Goal: Task Accomplishment & Management: Use online tool/utility

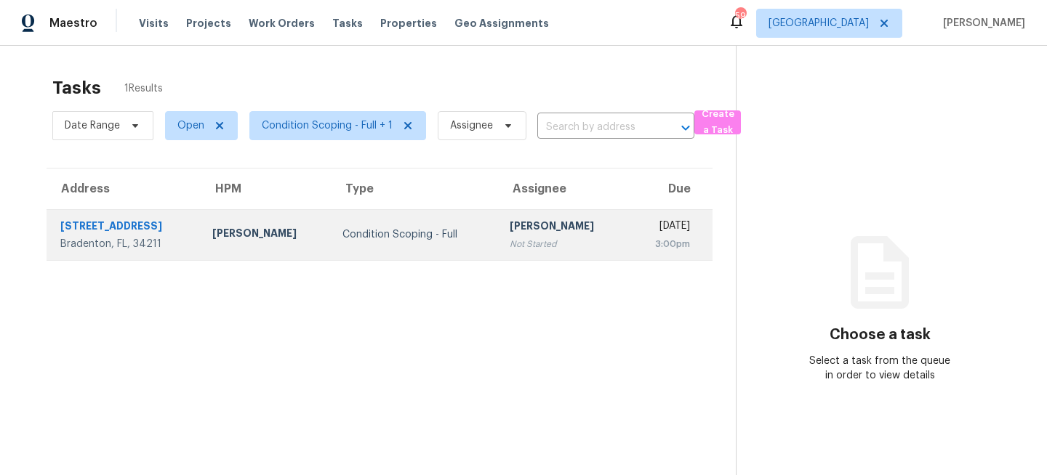
click at [331, 233] on td "Condition Scoping - Full" at bounding box center [414, 234] width 167 height 51
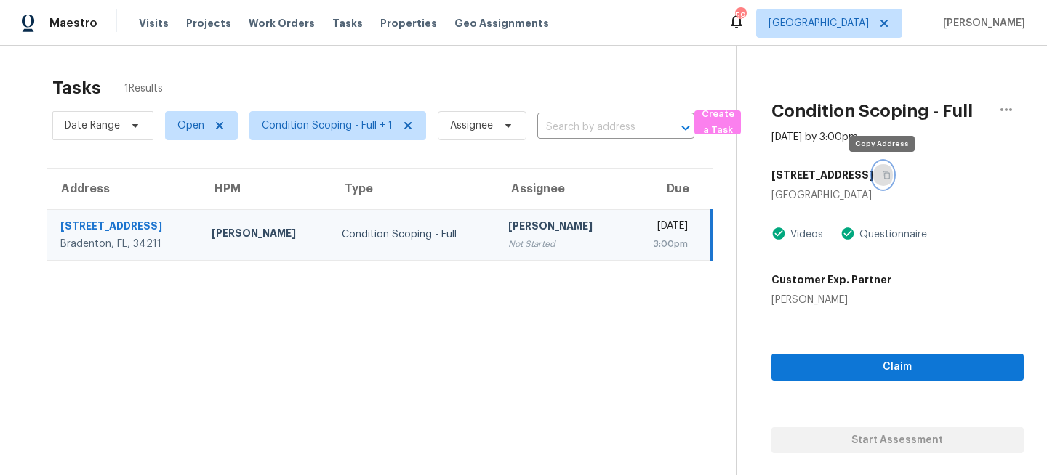
click at [886, 176] on icon "button" at bounding box center [886, 175] width 9 height 9
click at [869, 20] on span "[GEOGRAPHIC_DATA]" at bounding box center [818, 23] width 100 height 15
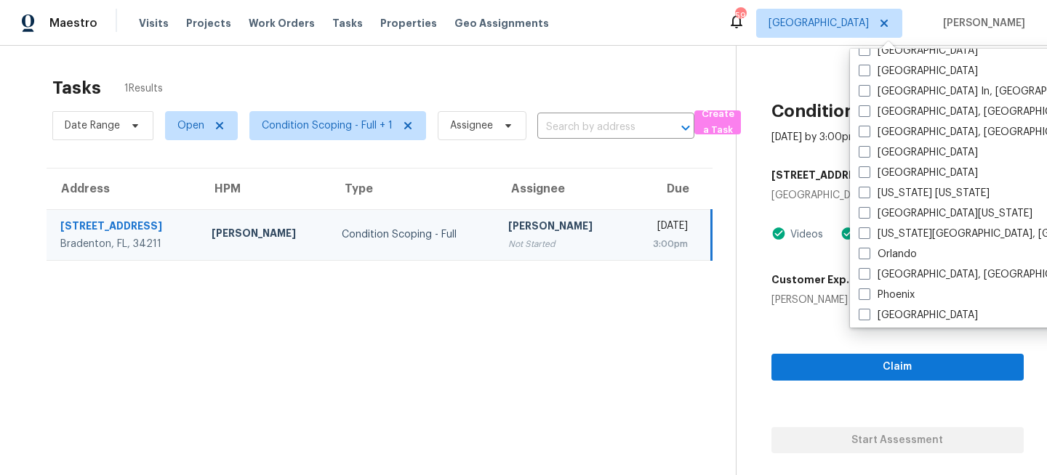
scroll to position [672, 0]
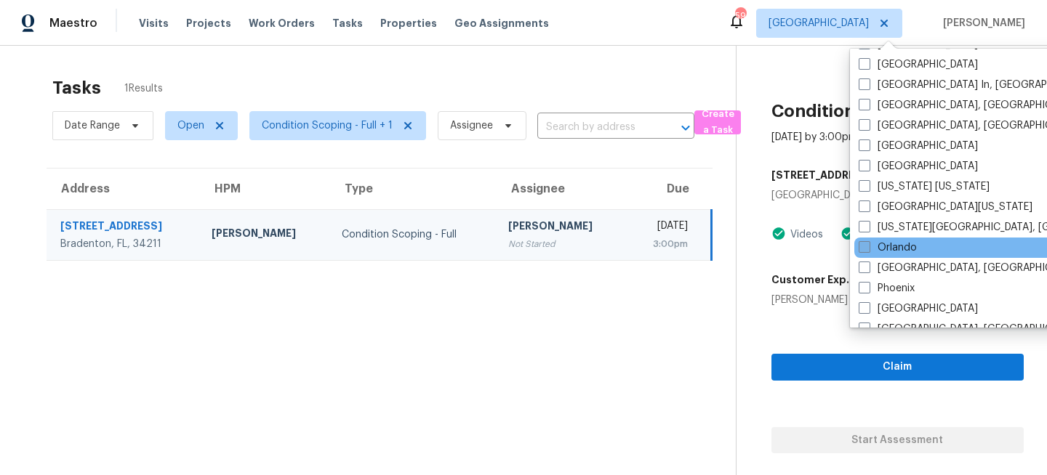
click at [863, 246] on span at bounding box center [865, 247] width 12 height 12
click at [863, 246] on input "Orlando" at bounding box center [863, 245] width 9 height 9
checkbox input "true"
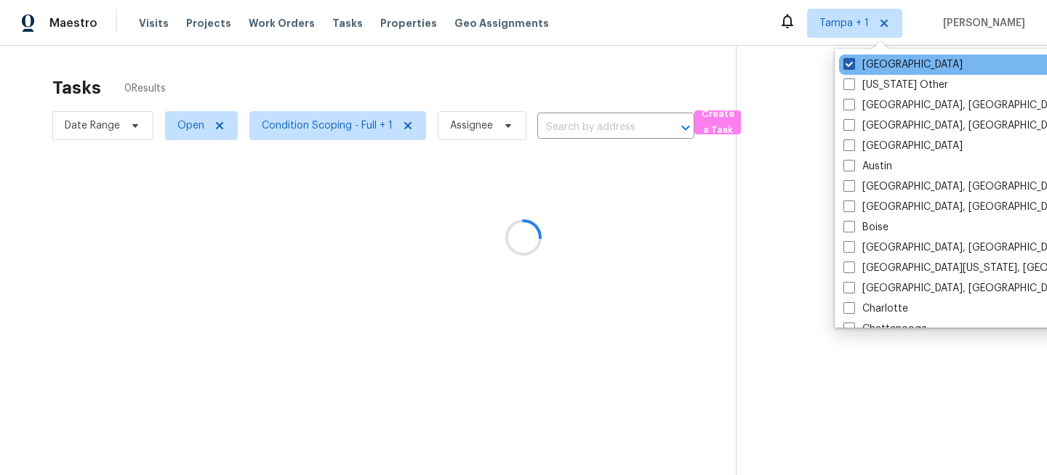
click at [874, 65] on label "[GEOGRAPHIC_DATA]" at bounding box center [902, 64] width 119 height 15
click at [853, 65] on input "[GEOGRAPHIC_DATA]" at bounding box center [847, 61] width 9 height 9
checkbox input "false"
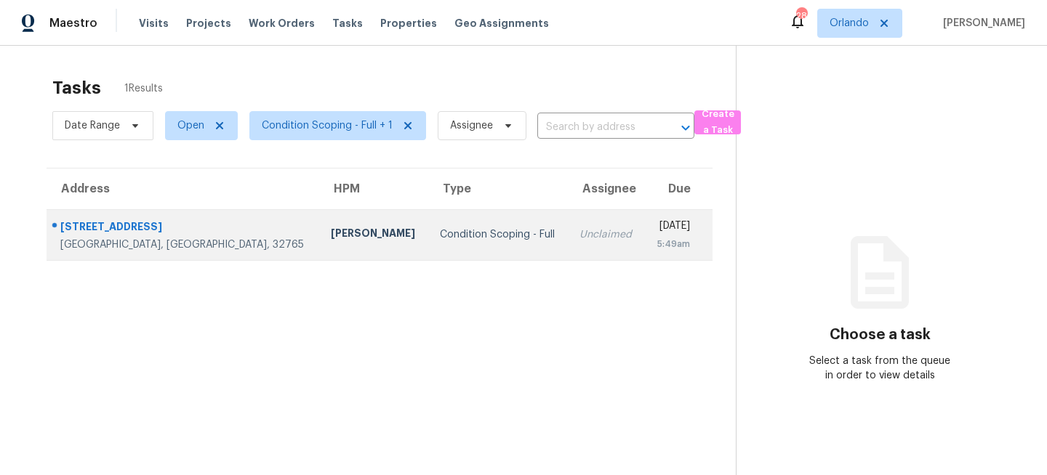
click at [428, 226] on td "Condition Scoping - Full" at bounding box center [498, 234] width 140 height 51
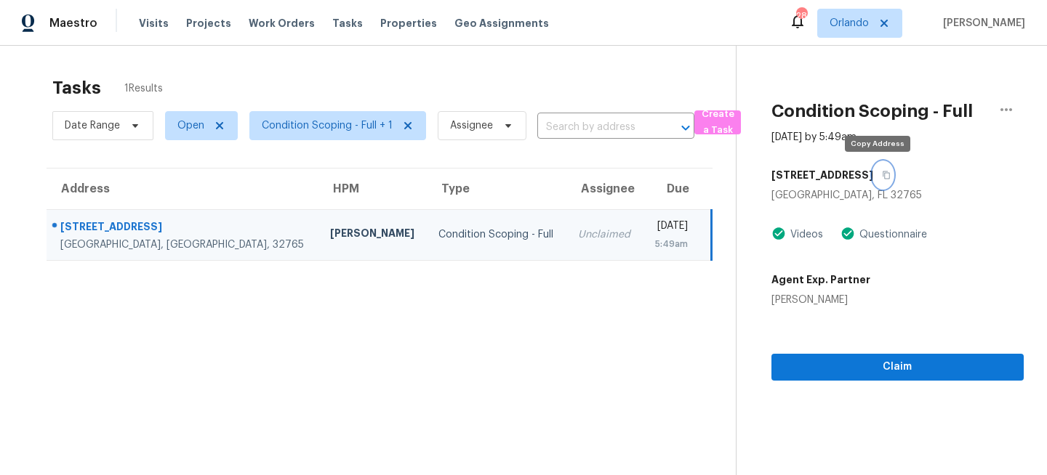
click at [882, 174] on icon "button" at bounding box center [886, 175] width 9 height 9
click at [863, 15] on span "Orlando" at bounding box center [859, 23] width 85 height 29
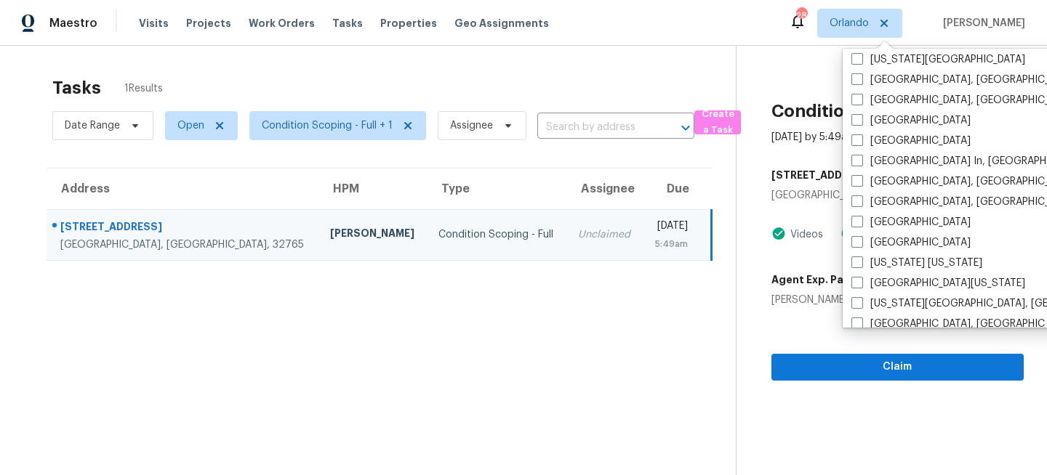
scroll to position [597, 0]
click at [868, 201] on label "[GEOGRAPHIC_DATA], [GEOGRAPHIC_DATA]" at bounding box center [963, 200] width 225 height 15
click at [861, 201] on input "[GEOGRAPHIC_DATA], [GEOGRAPHIC_DATA]" at bounding box center [855, 197] width 9 height 9
checkbox input "true"
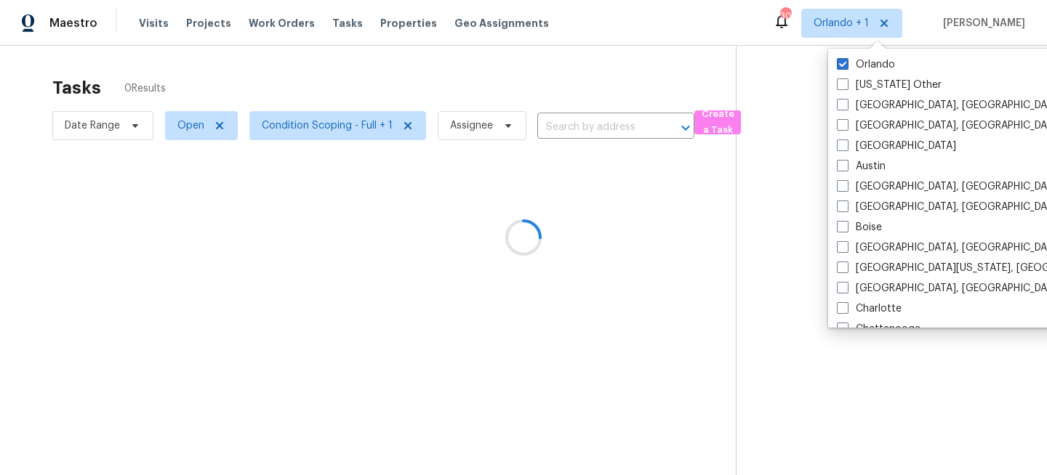
click at [867, 44] on icon at bounding box center [878, 52] width 22 height 22
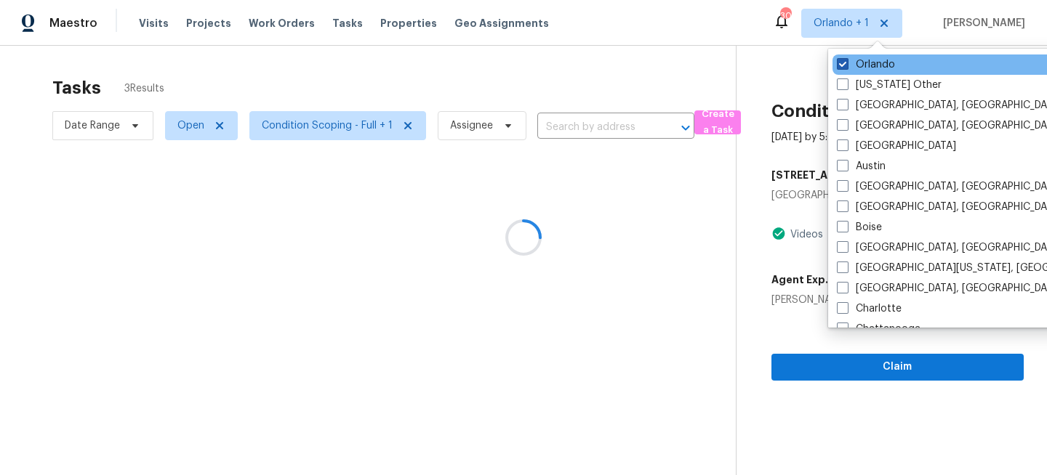
click at [856, 68] on label "Orlando" at bounding box center [866, 64] width 58 height 15
click at [846, 67] on input "Orlando" at bounding box center [841, 61] width 9 height 9
checkbox input "false"
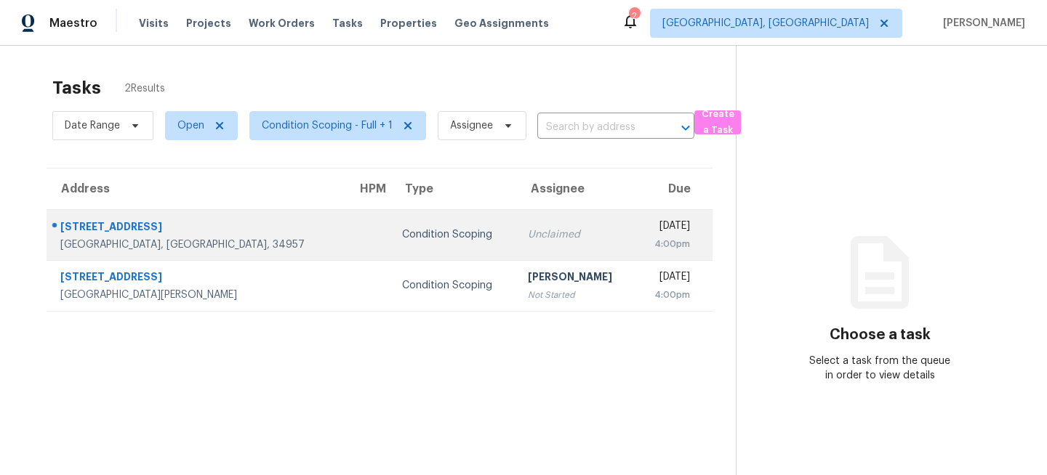
click at [399, 225] on td "Condition Scoping" at bounding box center [453, 234] width 126 height 51
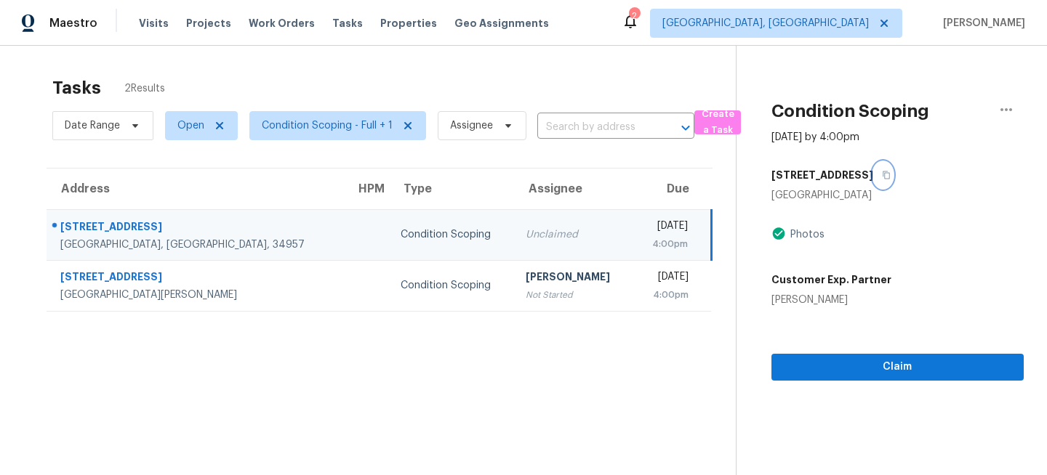
click at [882, 177] on icon "button" at bounding box center [886, 175] width 9 height 9
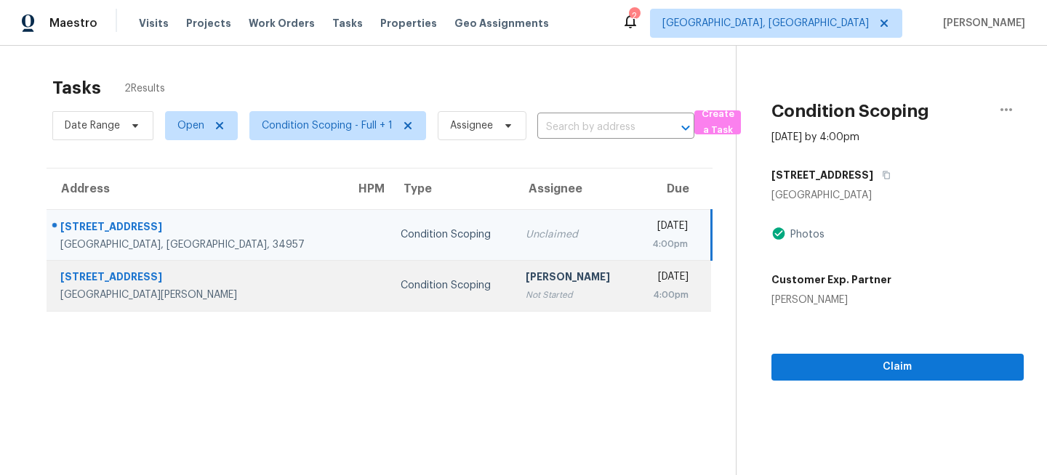
click at [526, 292] on div "Not Started" at bounding box center [573, 295] width 95 height 15
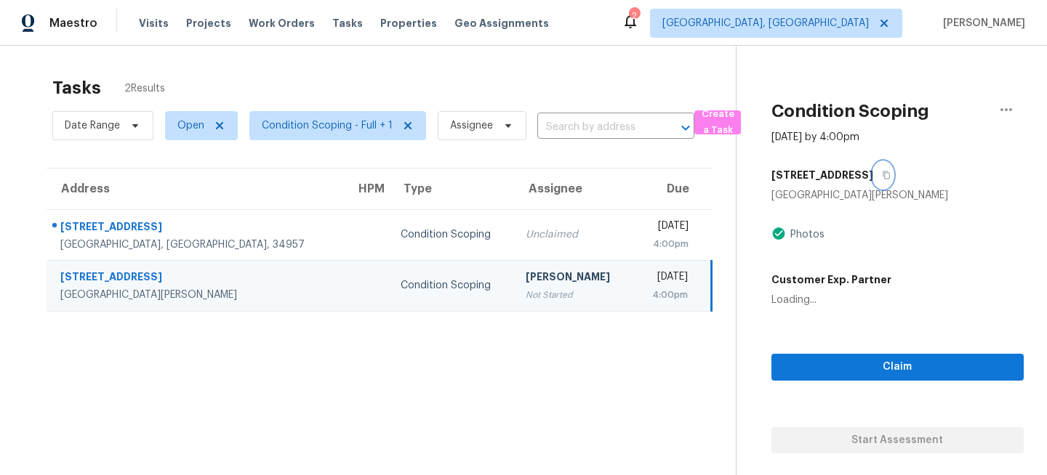
click at [873, 177] on button "button" at bounding box center [883, 175] width 20 height 26
click at [862, 23] on span "[GEOGRAPHIC_DATA], [GEOGRAPHIC_DATA]" at bounding box center [765, 23] width 206 height 15
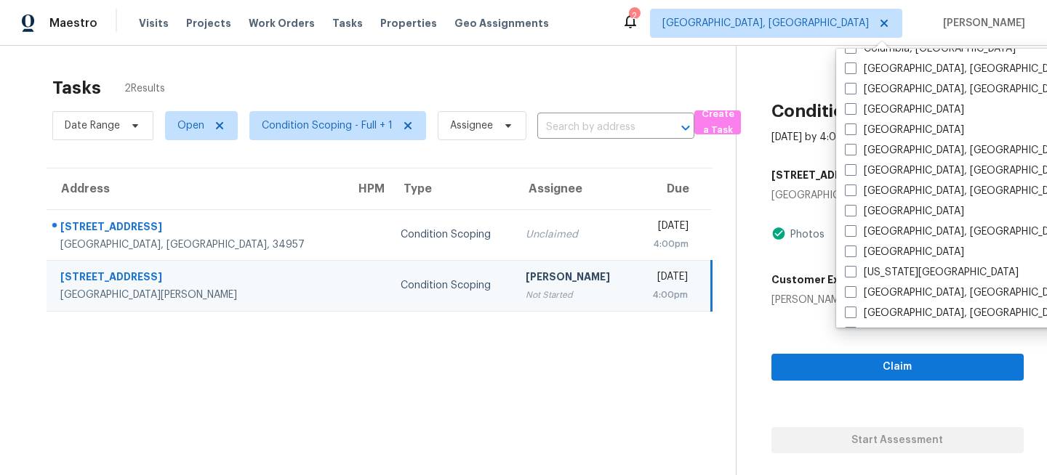
scroll to position [414, 0]
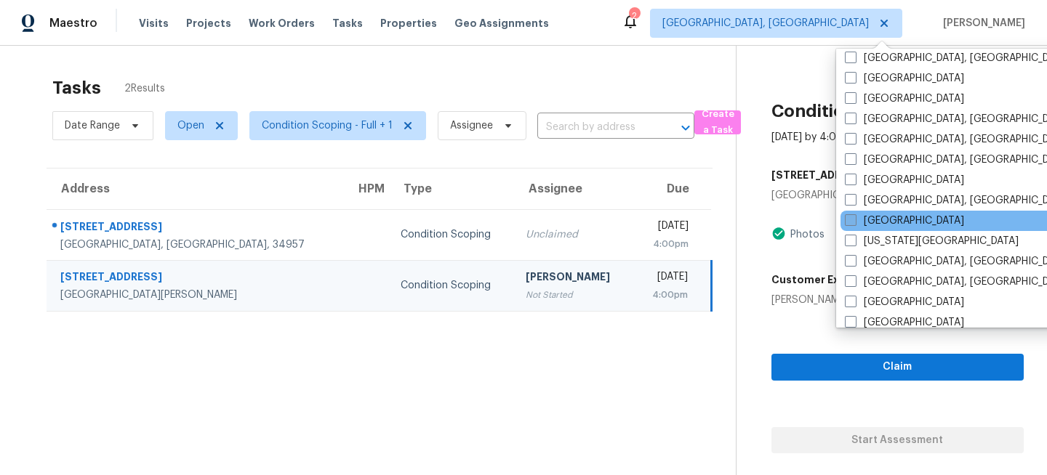
click at [872, 222] on label "[GEOGRAPHIC_DATA]" at bounding box center [904, 221] width 119 height 15
click at [854, 222] on input "[GEOGRAPHIC_DATA]" at bounding box center [849, 218] width 9 height 9
checkbox input "true"
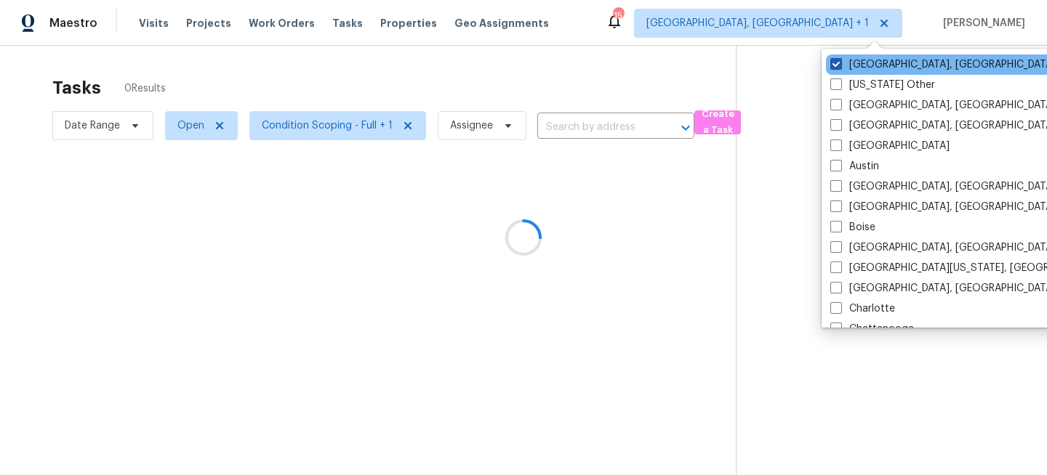
click at [850, 57] on label "[GEOGRAPHIC_DATA], [GEOGRAPHIC_DATA]" at bounding box center [942, 64] width 225 height 15
click at [840, 57] on input "[GEOGRAPHIC_DATA], [GEOGRAPHIC_DATA]" at bounding box center [834, 61] width 9 height 9
checkbox input "false"
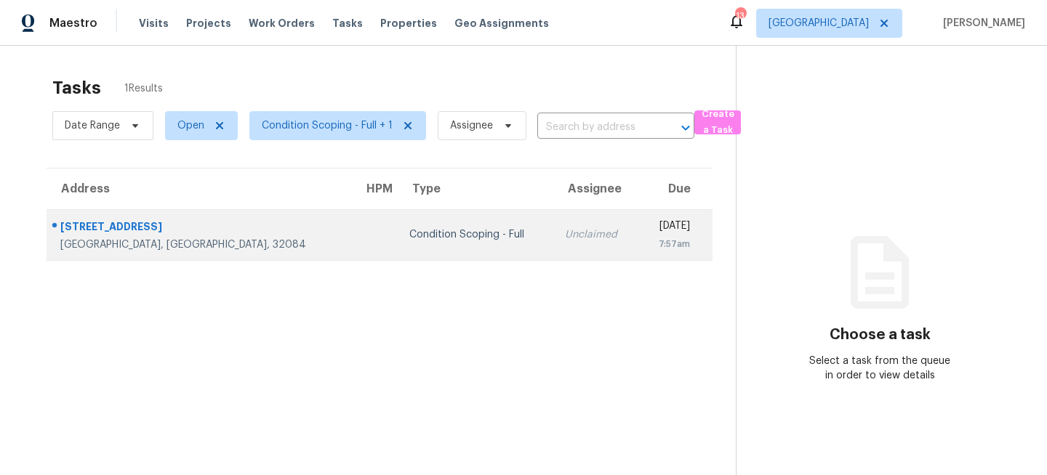
click at [440, 233] on div "Condition Scoping - Full" at bounding box center [475, 235] width 132 height 15
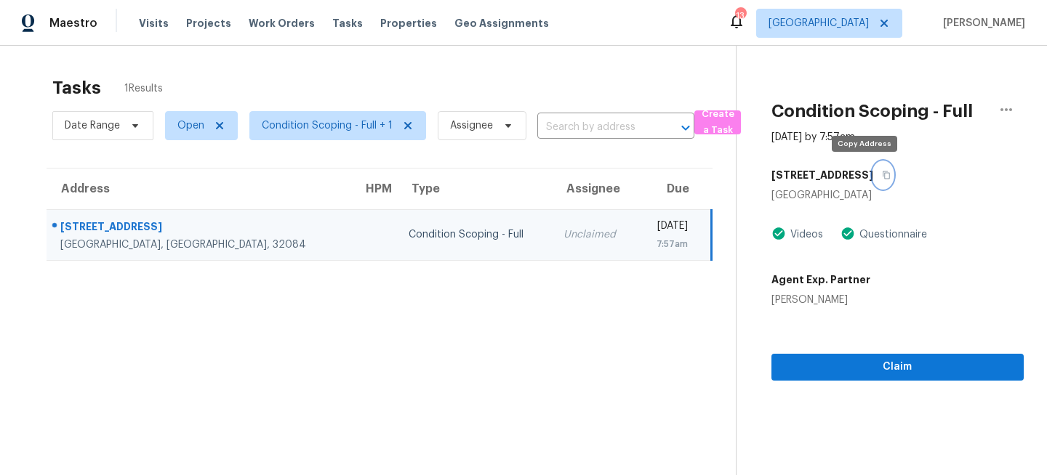
click at [882, 174] on icon "button" at bounding box center [886, 175] width 9 height 9
click at [636, 246] on td "[DATE] 7:57am" at bounding box center [673, 234] width 75 height 51
click at [873, 176] on button "button" at bounding box center [883, 175] width 20 height 26
